Goal: Information Seeking & Learning: Check status

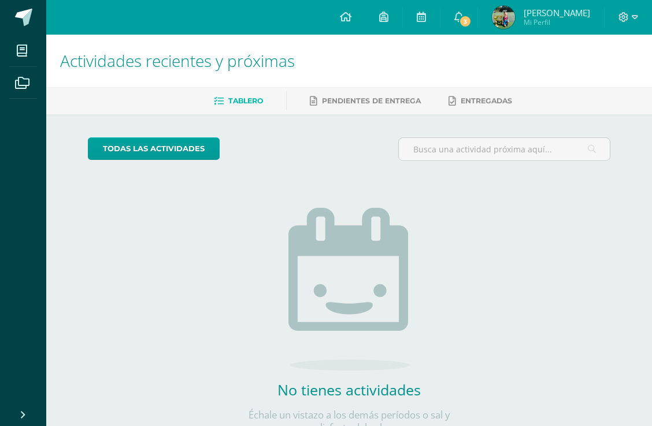
click at [459, 21] on span "3" at bounding box center [465, 21] width 13 height 13
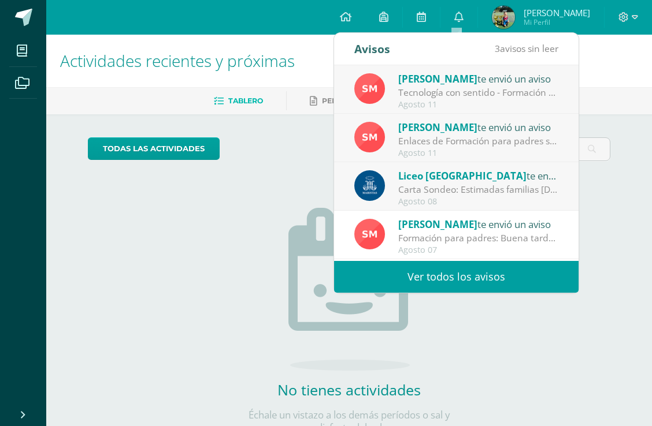
click at [455, 278] on link "Ver todos los avisos" at bounding box center [456, 277] width 244 height 32
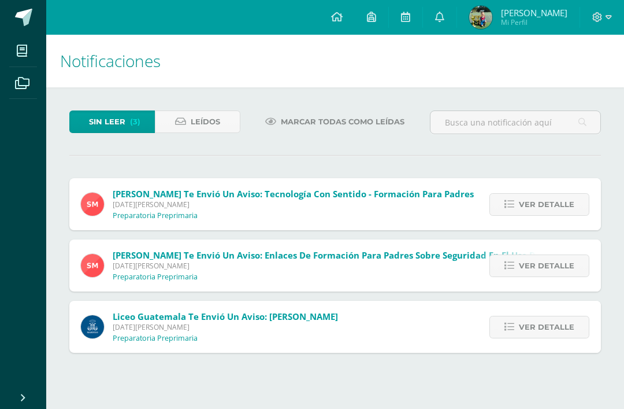
click at [540, 214] on span "Ver detalle" at bounding box center [546, 204] width 55 height 21
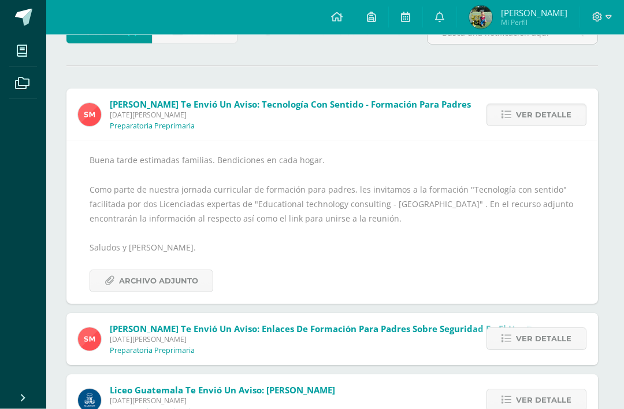
scroll to position [93, 3]
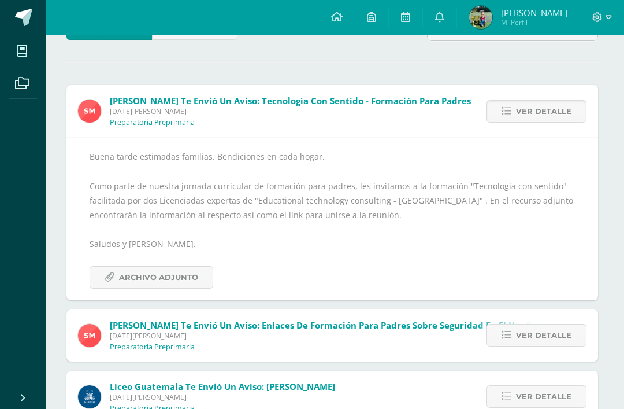
click at [532, 122] on span "Ver detalle" at bounding box center [543, 111] width 55 height 21
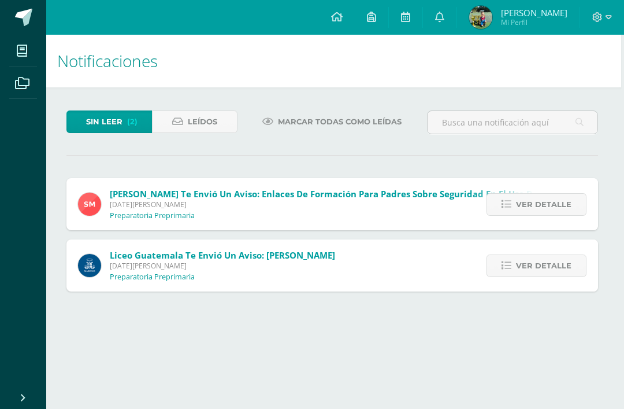
scroll to position [0, 0]
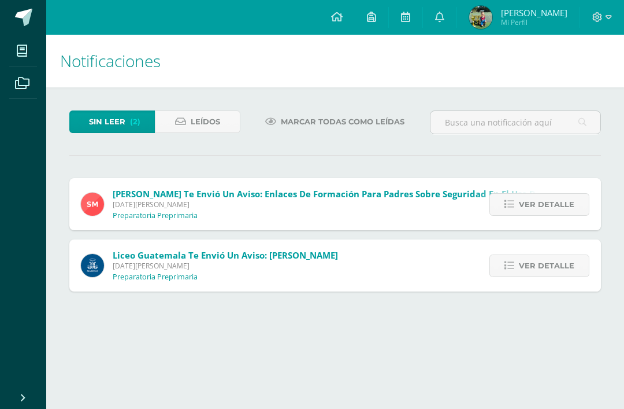
click at [548, 207] on span "Ver detalle" at bounding box center [546, 204] width 55 height 21
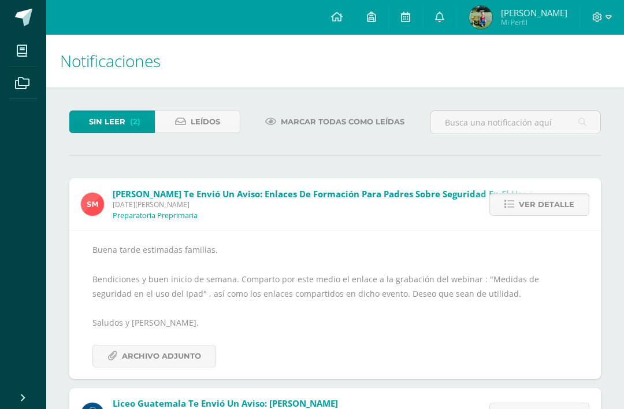
click at [541, 195] on span "Ver detalle" at bounding box center [546, 204] width 55 height 21
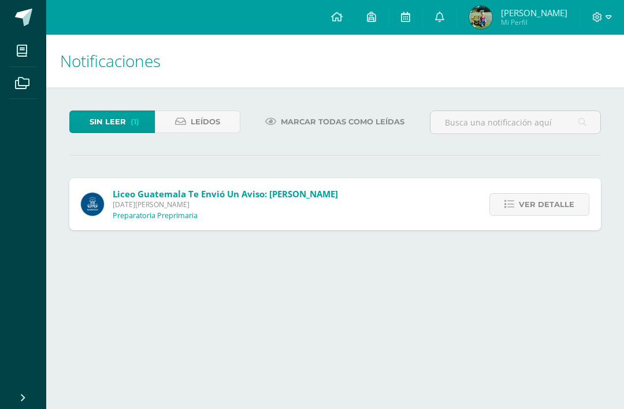
click at [539, 198] on span "Ver detalle" at bounding box center [546, 204] width 55 height 21
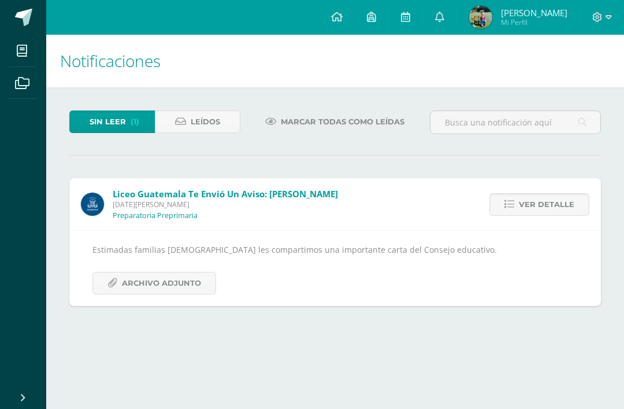
click at [194, 283] on span "Archivo Adjunto" at bounding box center [161, 282] width 79 height 21
click at [554, 209] on span "Ver detalle" at bounding box center [546, 204] width 55 height 21
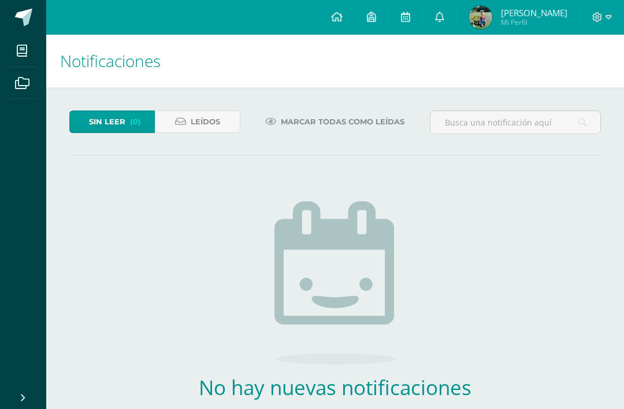
click at [436, 16] on icon at bounding box center [439, 17] width 9 height 10
click at [527, 346] on div "Sin leer (0) Leídos Marcar todas como leídas No hay nuevas notificaciones ¡Feli…" at bounding box center [335, 291] width 578 height 408
